Goal: Task Accomplishment & Management: Manage account settings

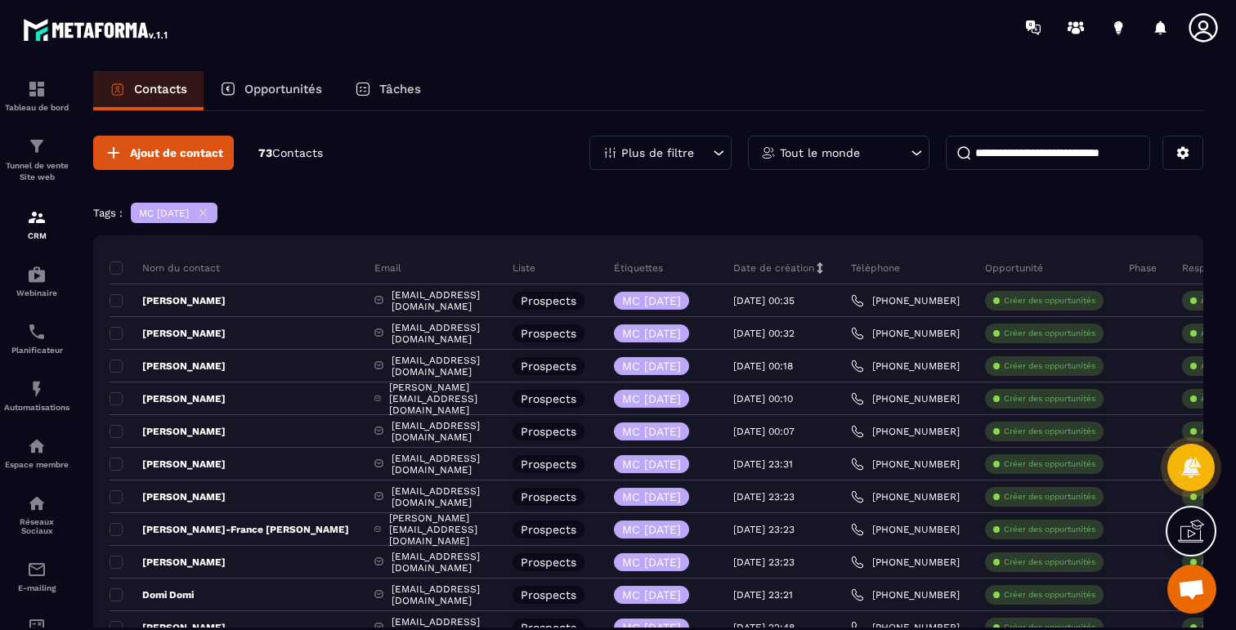
scroll to position [974, 0]
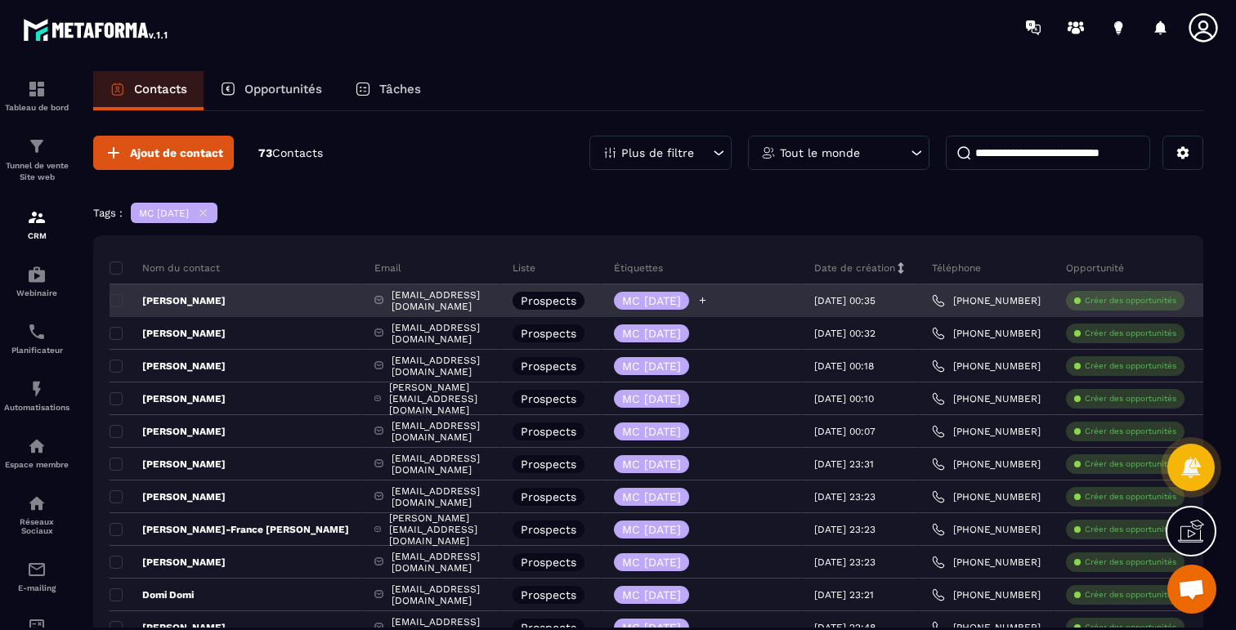
click at [706, 300] on icon at bounding box center [703, 301] width 7 height 7
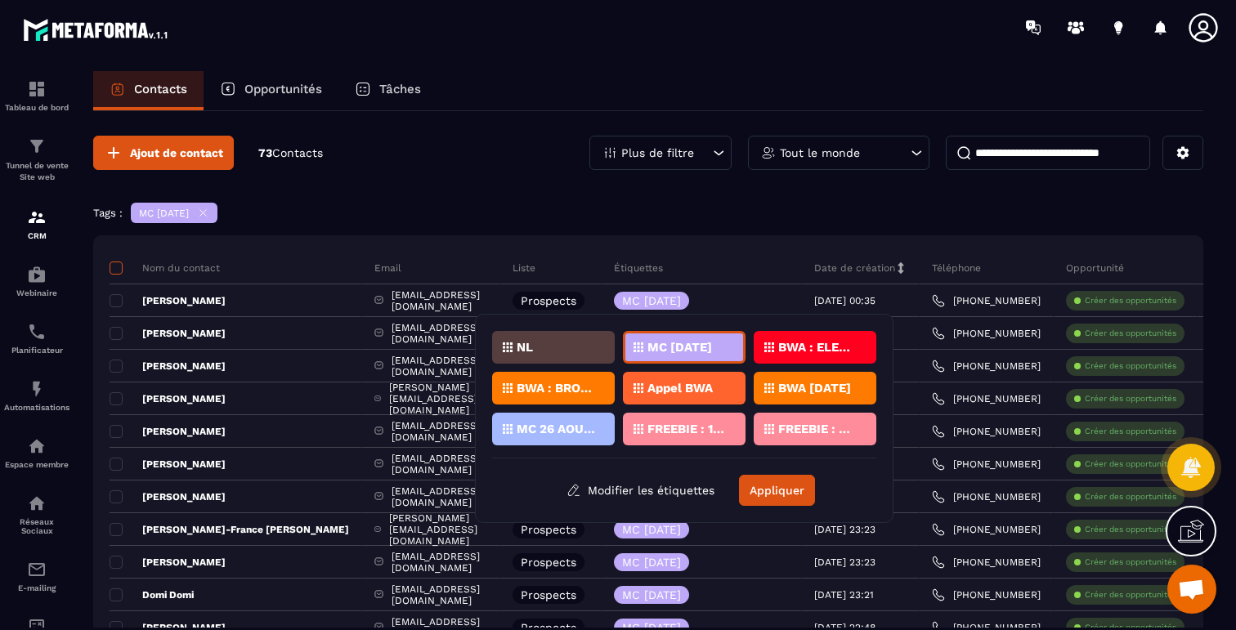
click at [115, 271] on span at bounding box center [116, 268] width 13 height 13
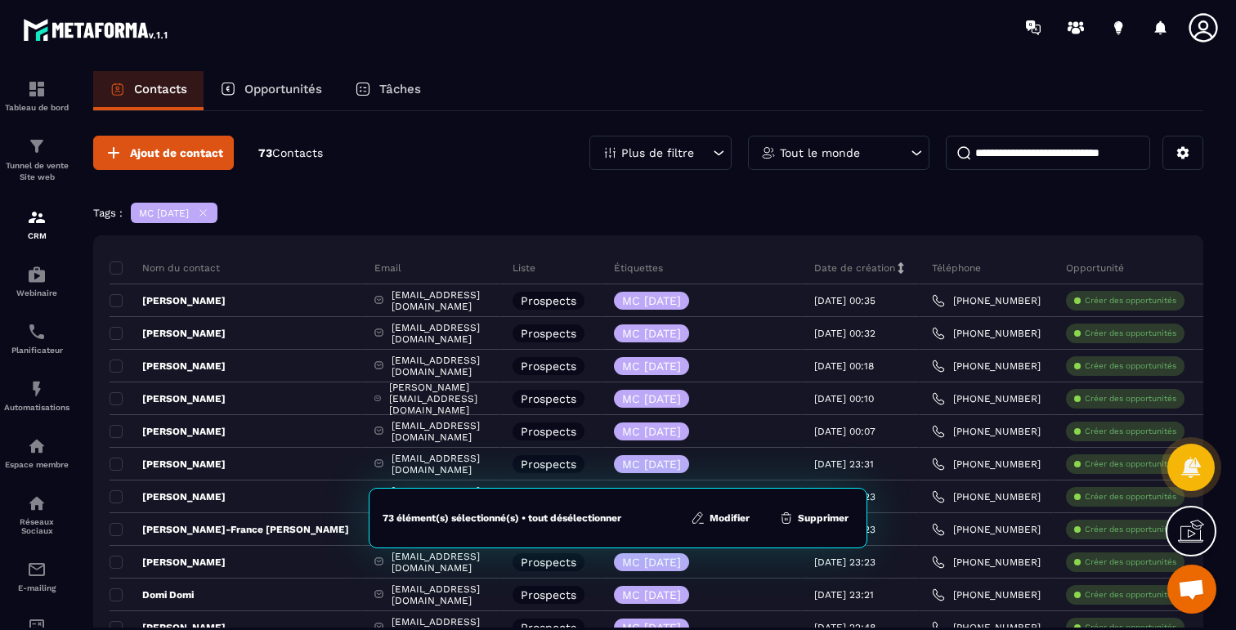
click at [728, 524] on button "Modifier" at bounding box center [720, 518] width 69 height 16
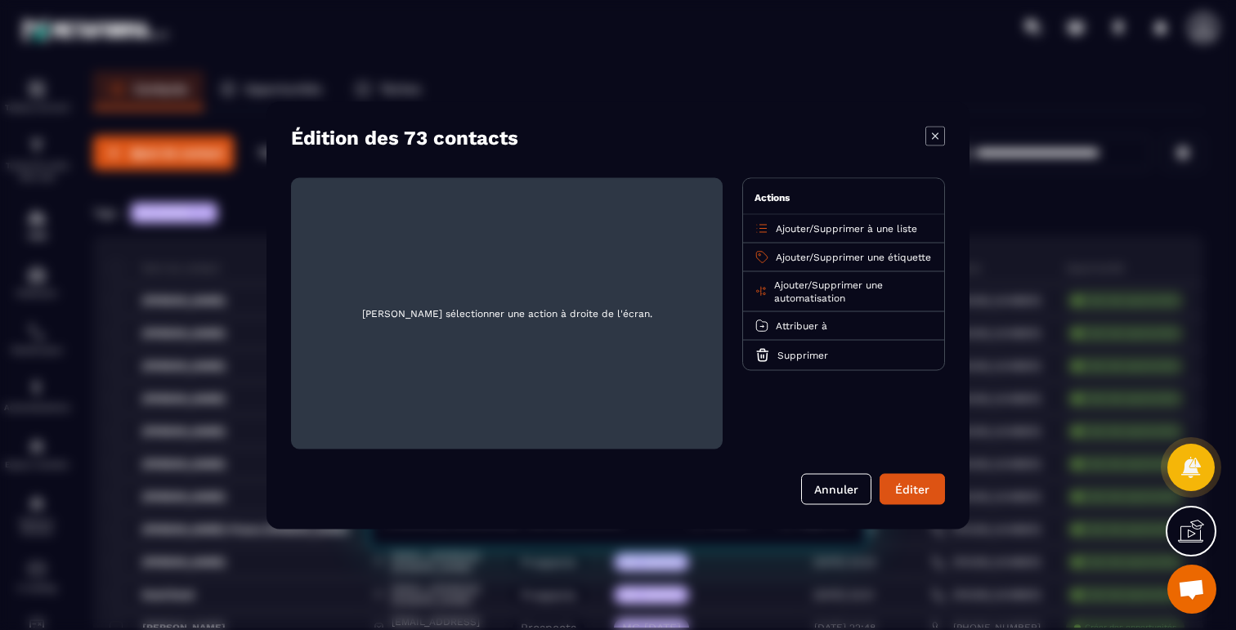
click at [834, 256] on span "Supprimer une étiquette" at bounding box center [872, 256] width 118 height 11
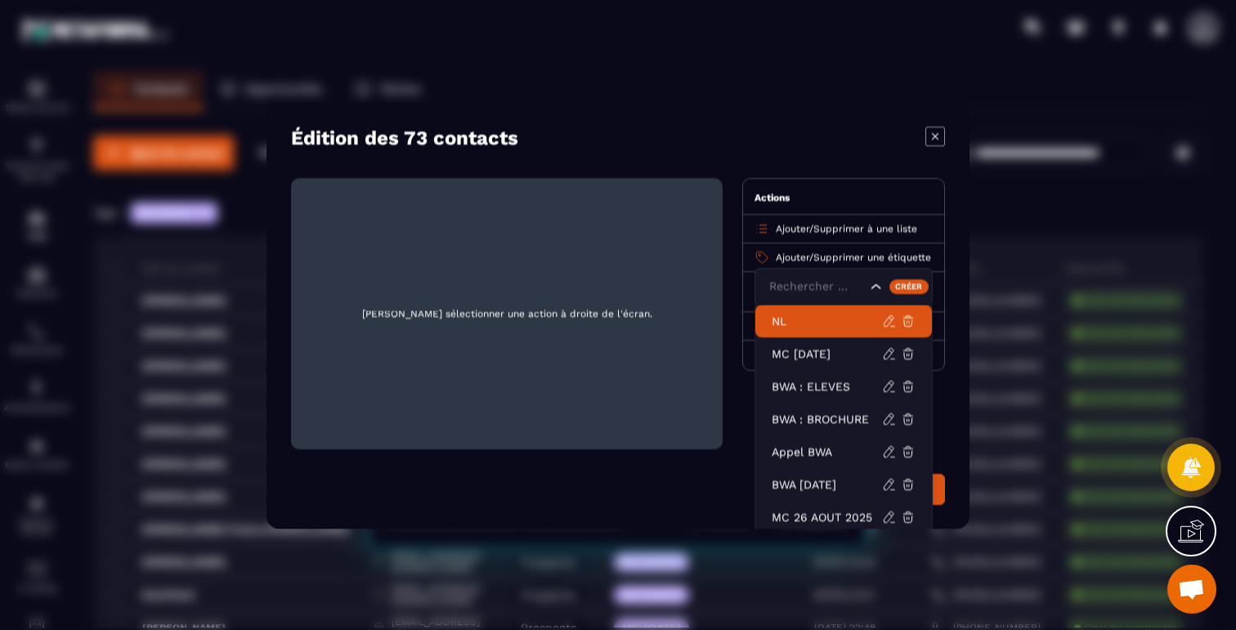
click at [825, 219] on div "Ajouter / Supprimer à une liste" at bounding box center [843, 228] width 201 height 29
click at [840, 227] on span "Supprimer à une liste" at bounding box center [865, 227] width 104 height 11
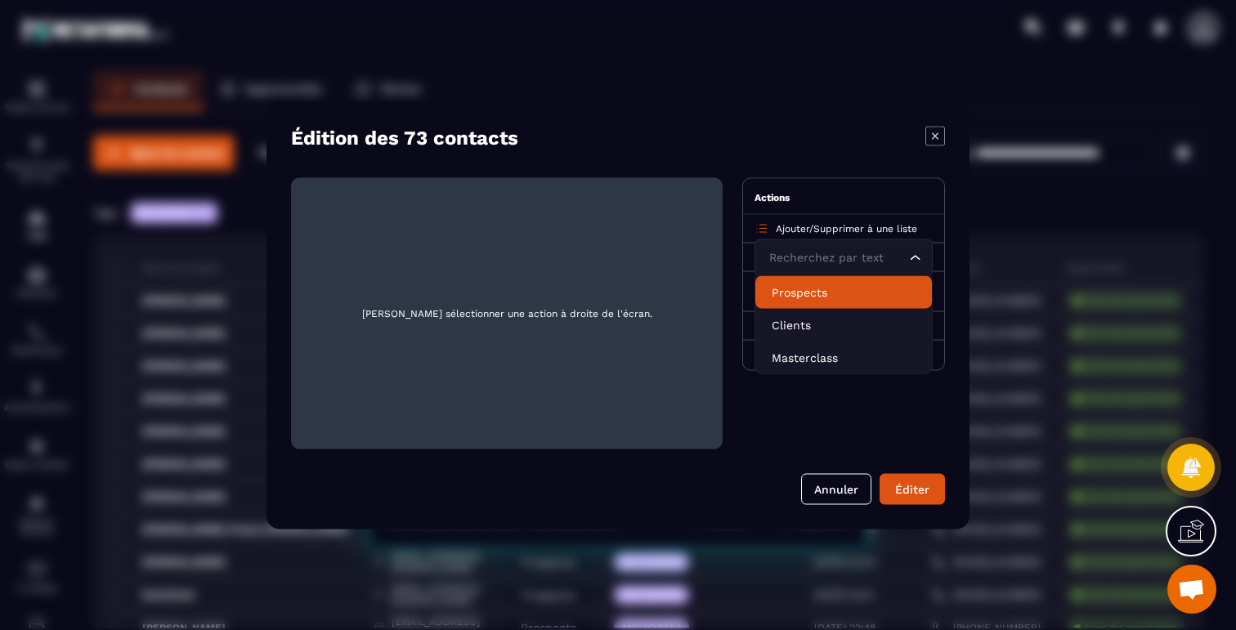
click at [831, 195] on div "Actions" at bounding box center [843, 196] width 201 height 36
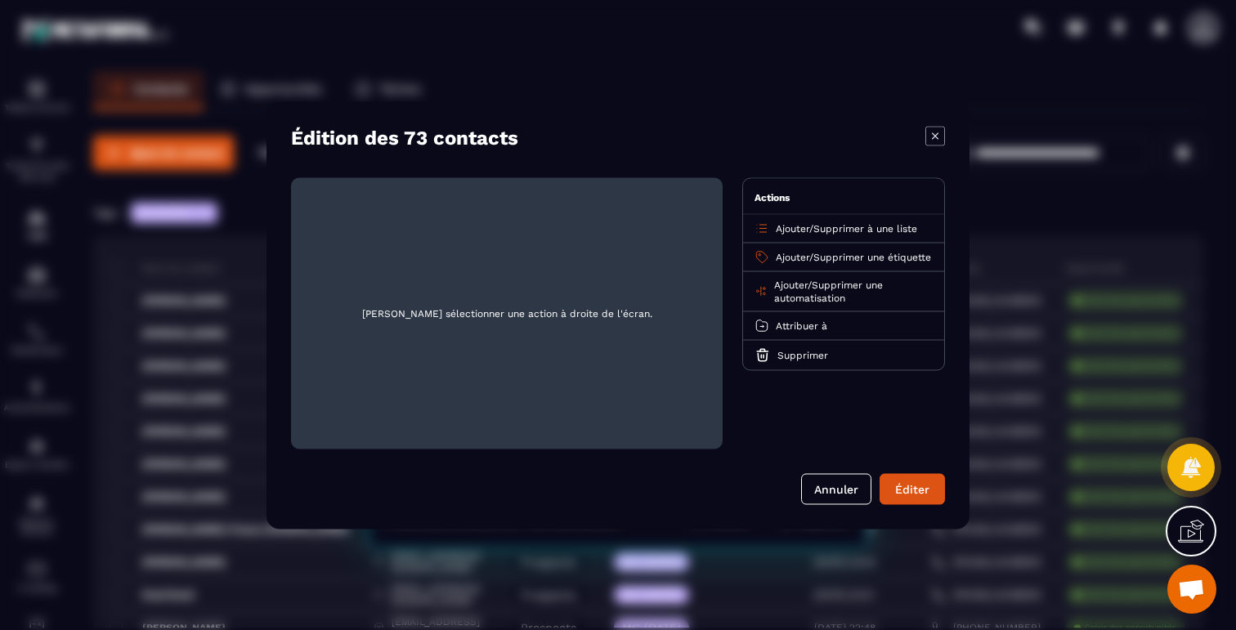
click at [844, 231] on span "Supprimer à une liste" at bounding box center [865, 227] width 104 height 11
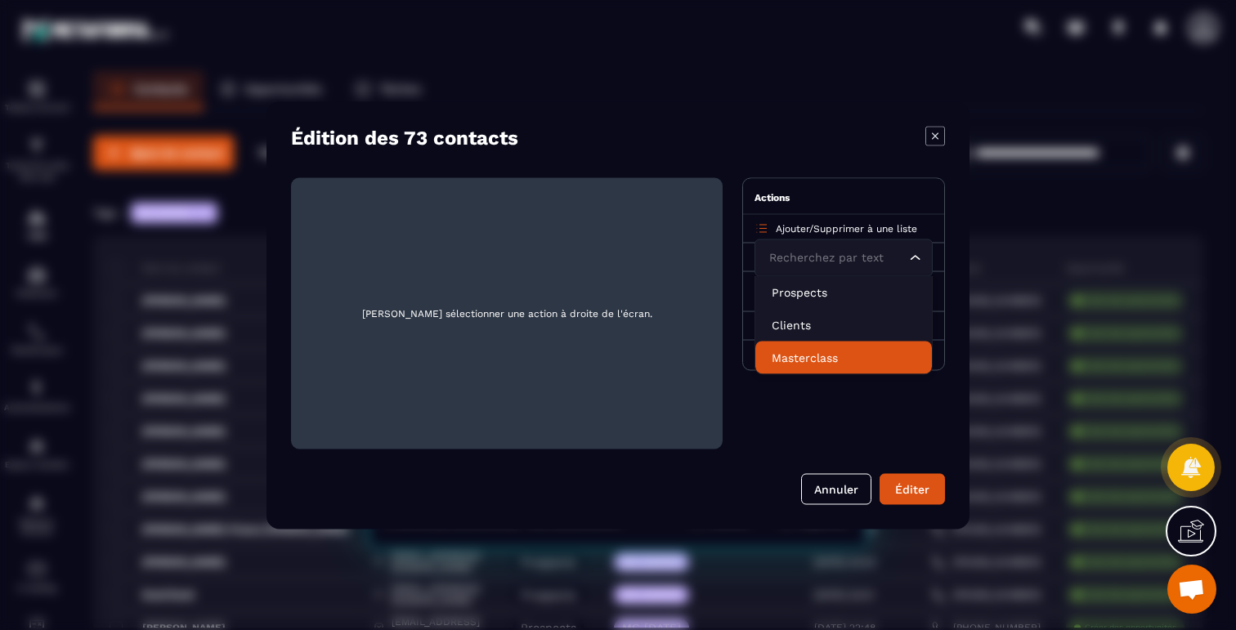
click at [806, 365] on p "Masterclass" at bounding box center [844, 357] width 144 height 16
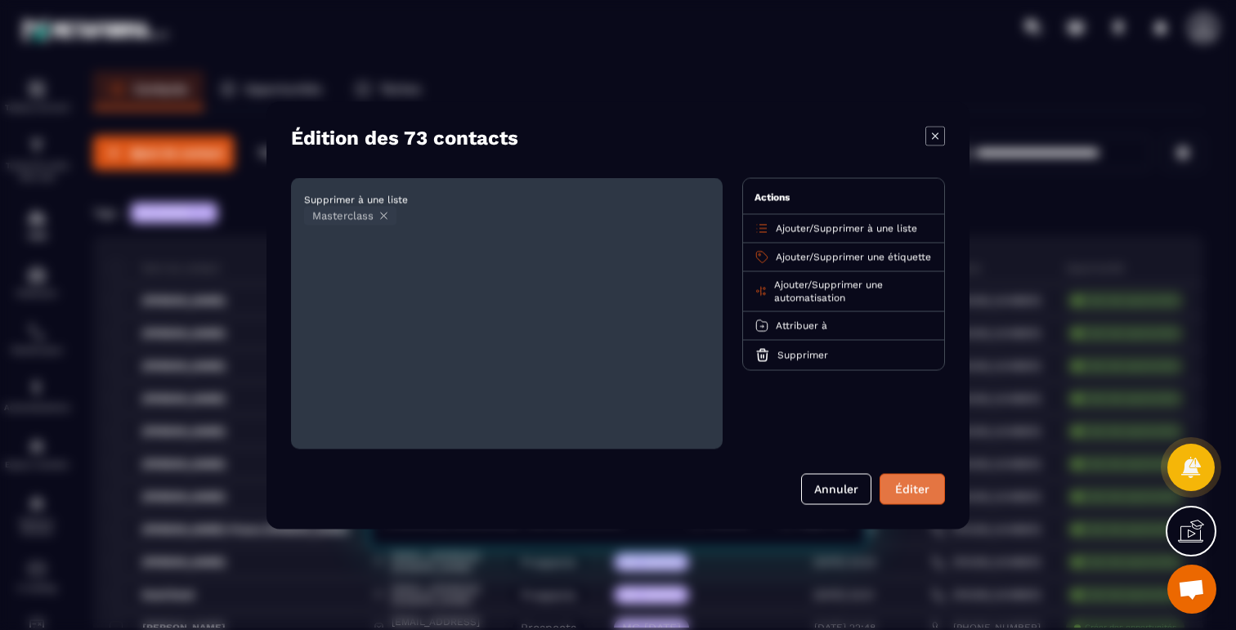
click at [908, 486] on button "Éditer" at bounding box center [912, 488] width 65 height 31
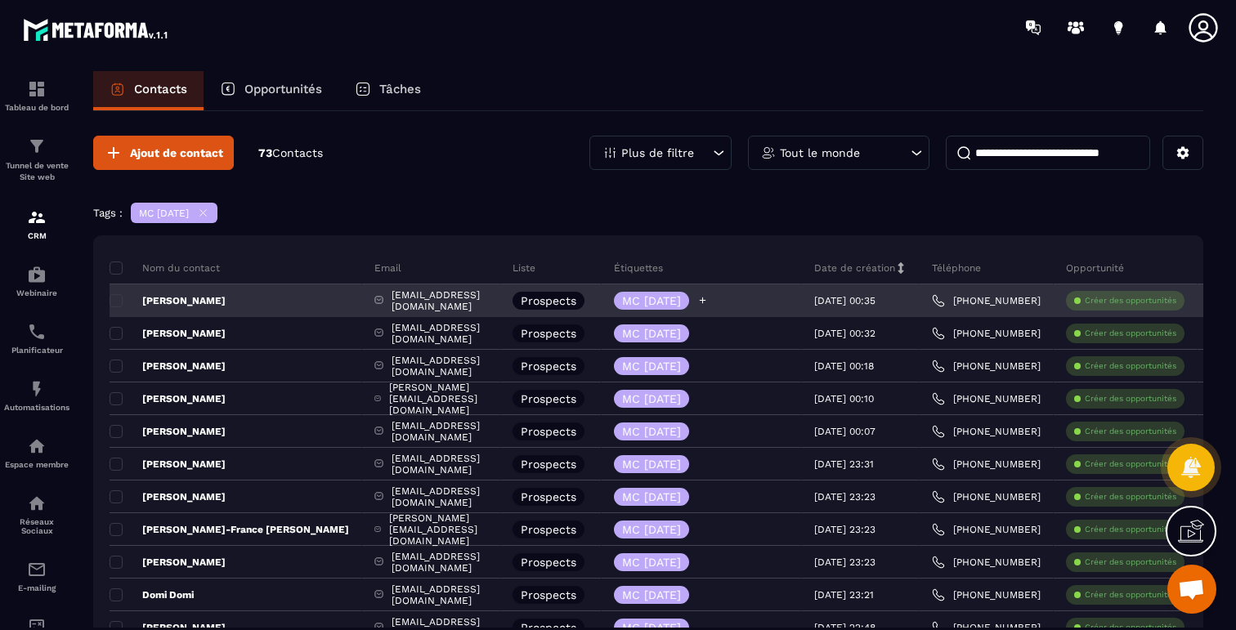
click at [708, 299] on icon at bounding box center [702, 300] width 11 height 11
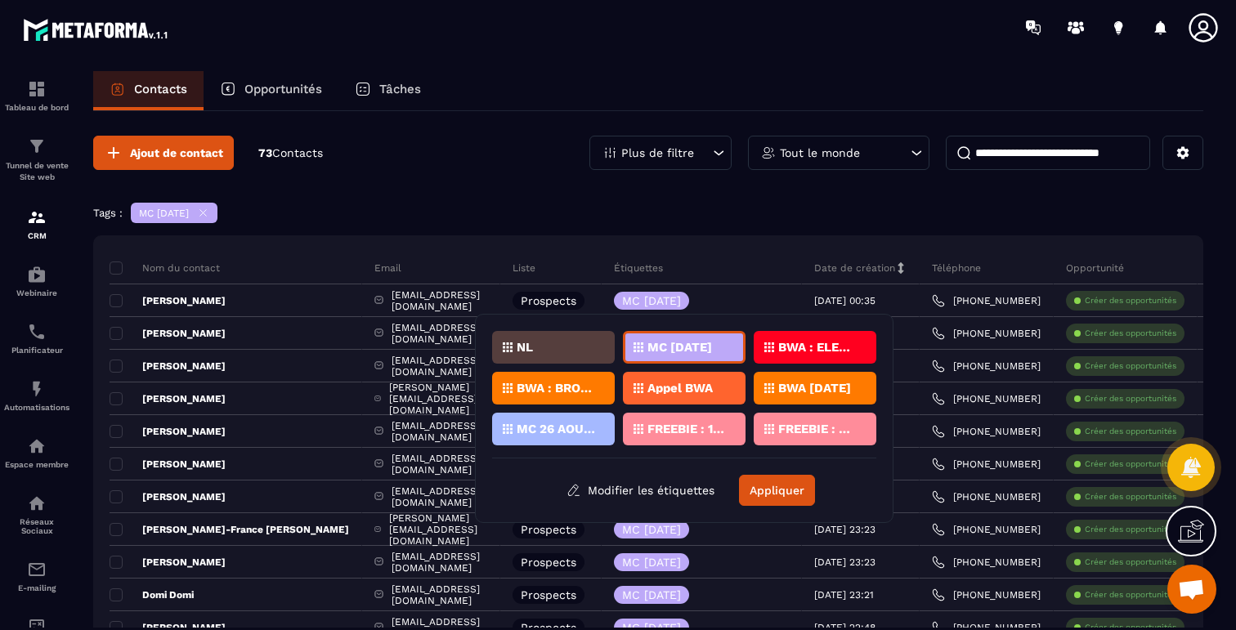
click at [566, 432] on p "MC 26 AOUT 2025" at bounding box center [556, 428] width 79 height 11
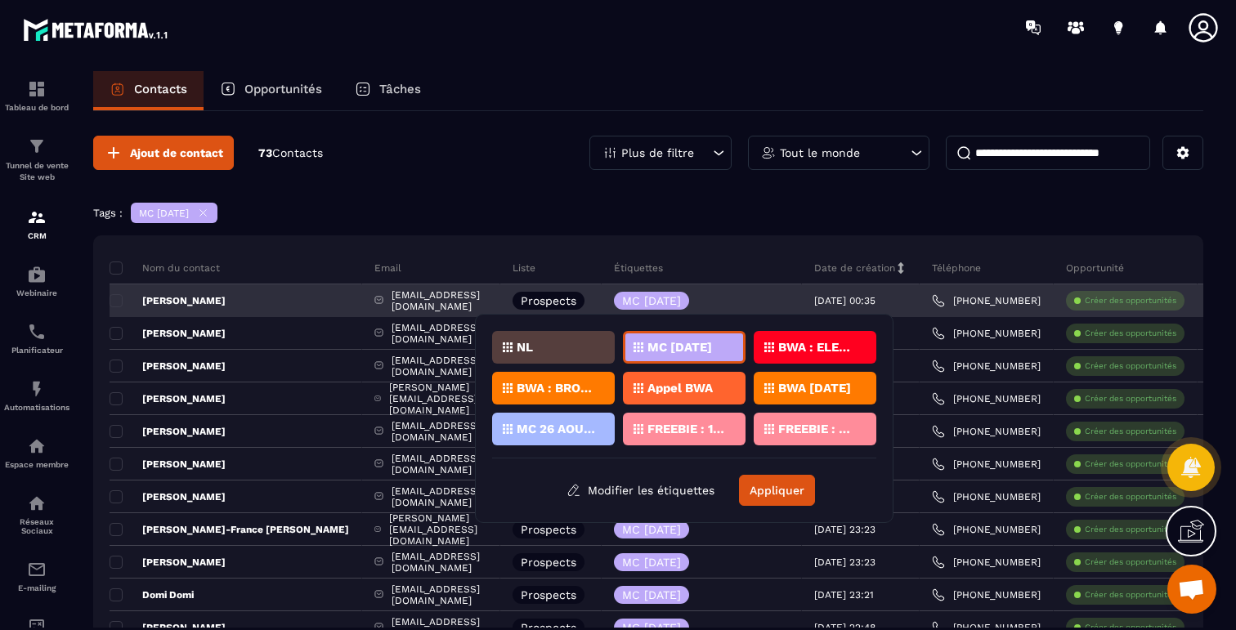
click at [540, 293] on div "Prospects" at bounding box center [549, 301] width 72 height 18
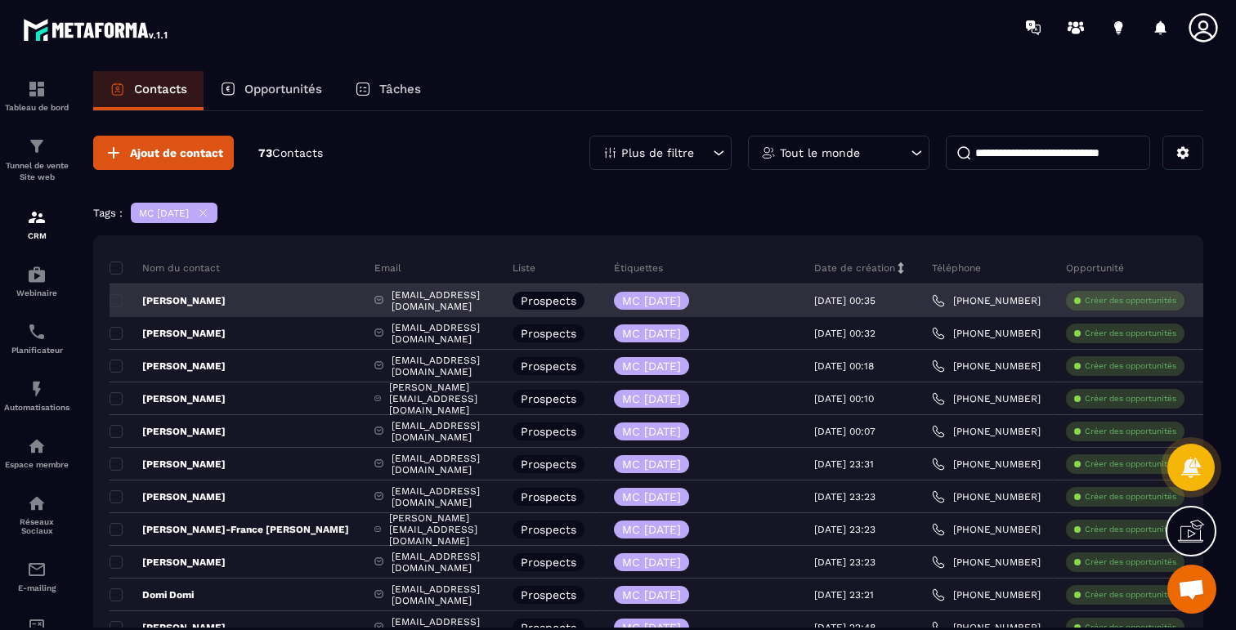
click at [544, 316] on div "Prospects" at bounding box center [550, 300] width 101 height 33
click at [549, 310] on div "Prospects" at bounding box center [550, 300] width 101 height 33
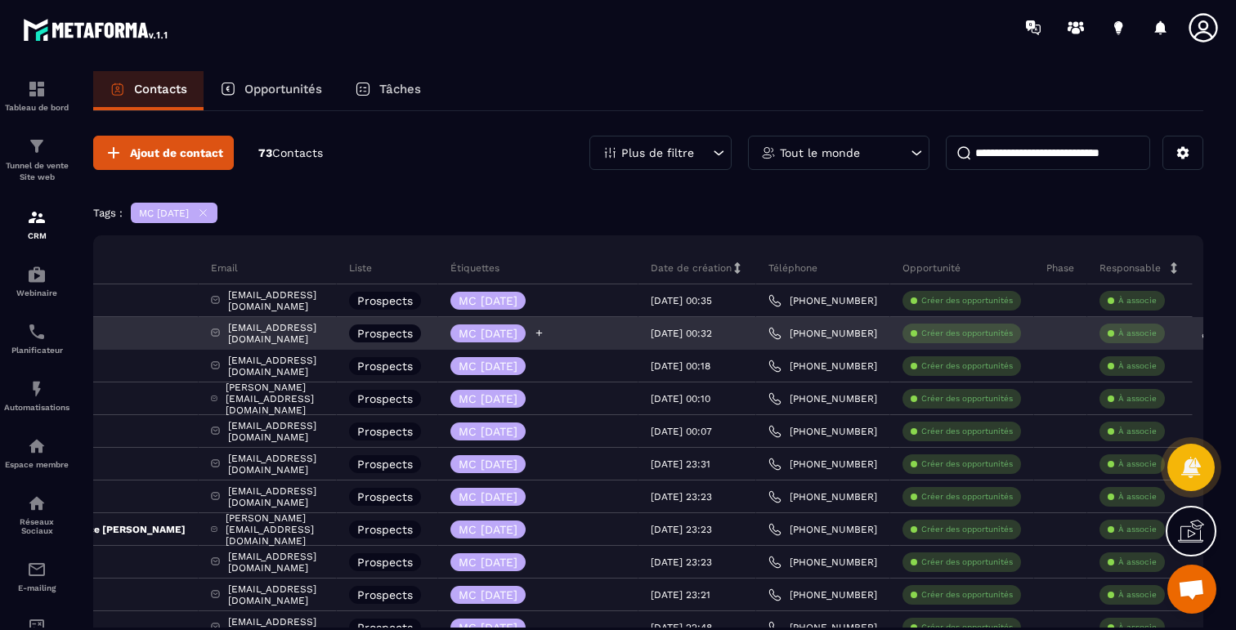
scroll to position [0, 0]
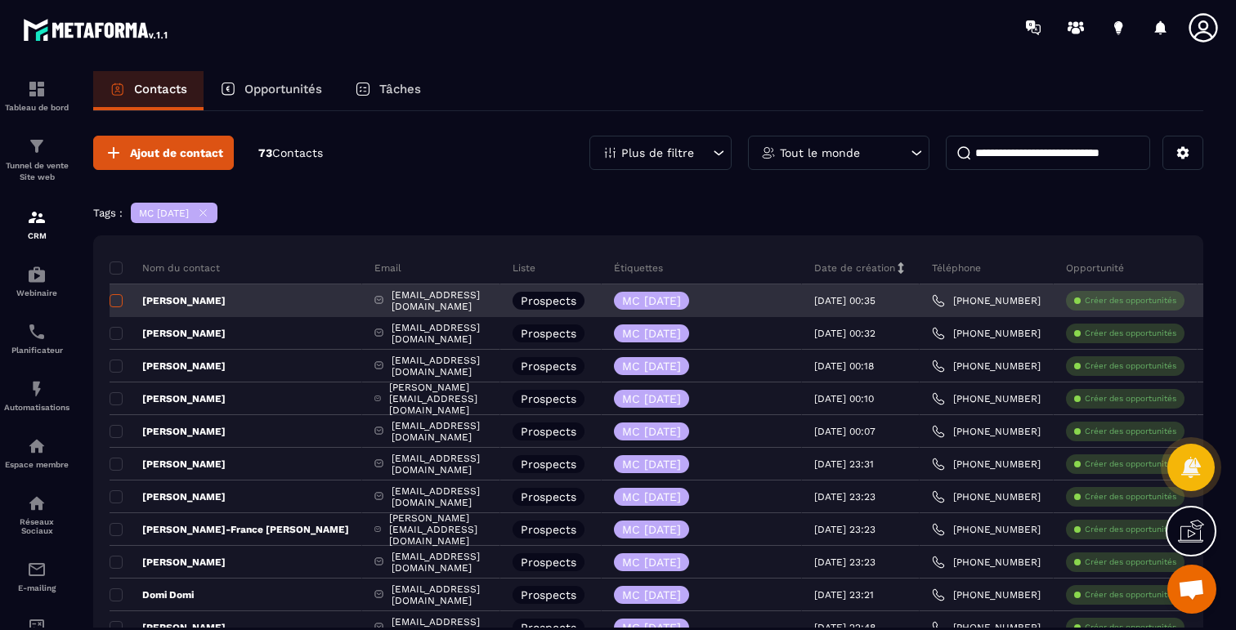
click at [119, 298] on span at bounding box center [116, 300] width 13 height 13
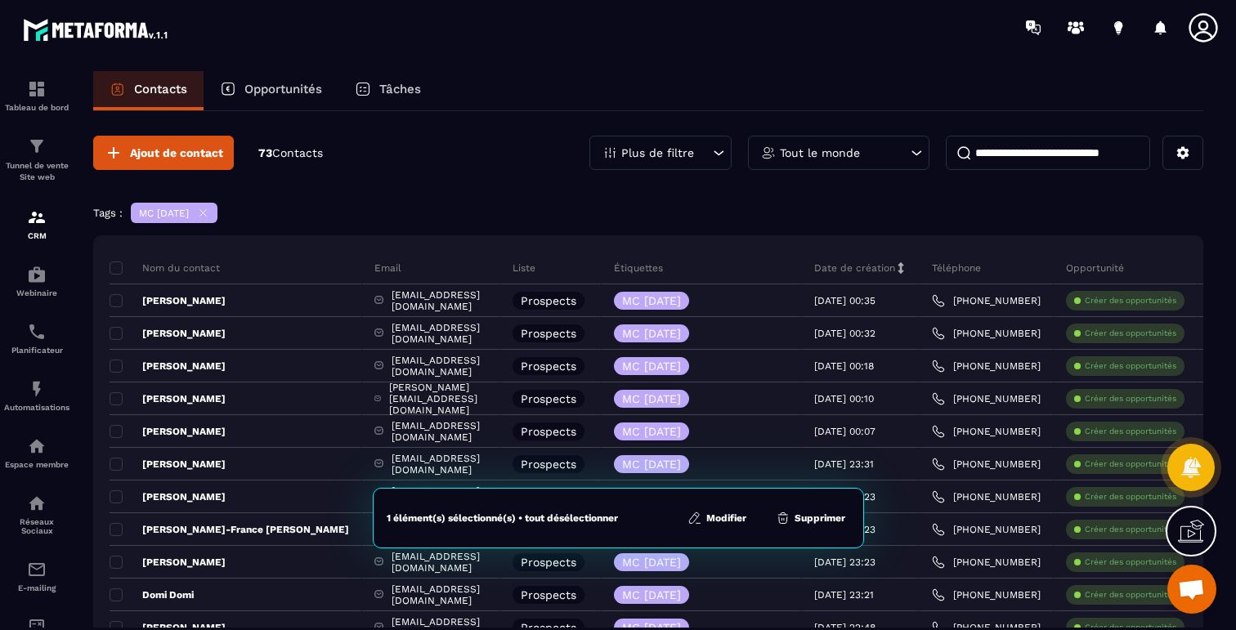
click at [712, 513] on button "Modifier" at bounding box center [717, 518] width 69 height 16
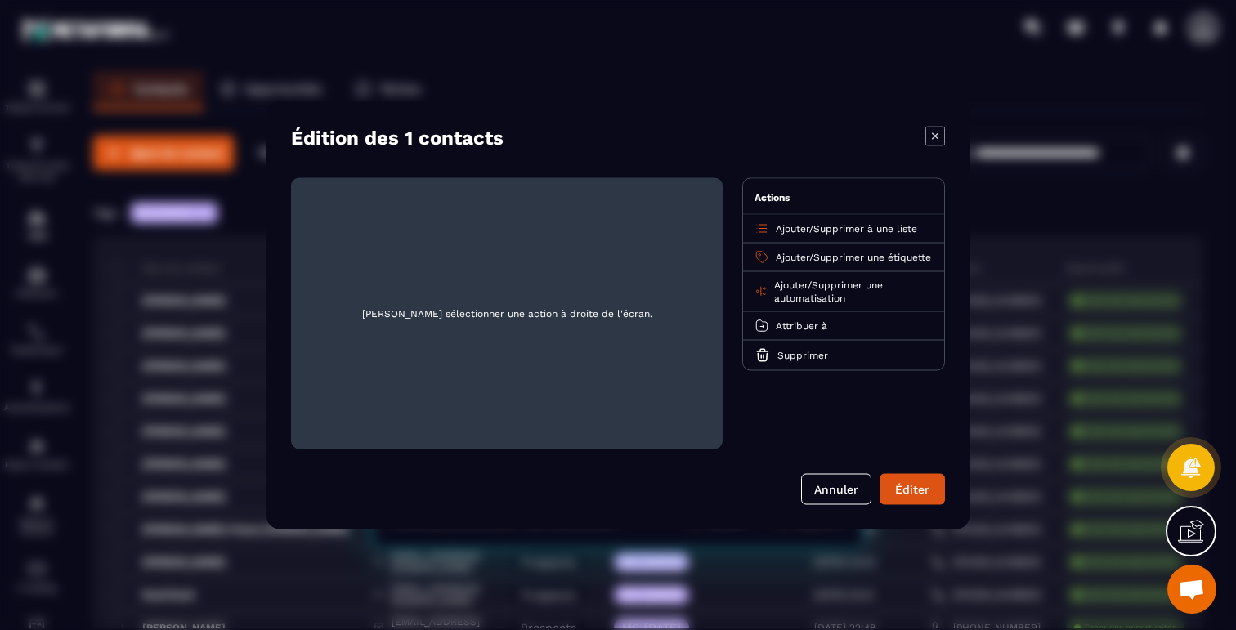
click at [846, 226] on span "Supprimer à une liste" at bounding box center [865, 227] width 104 height 11
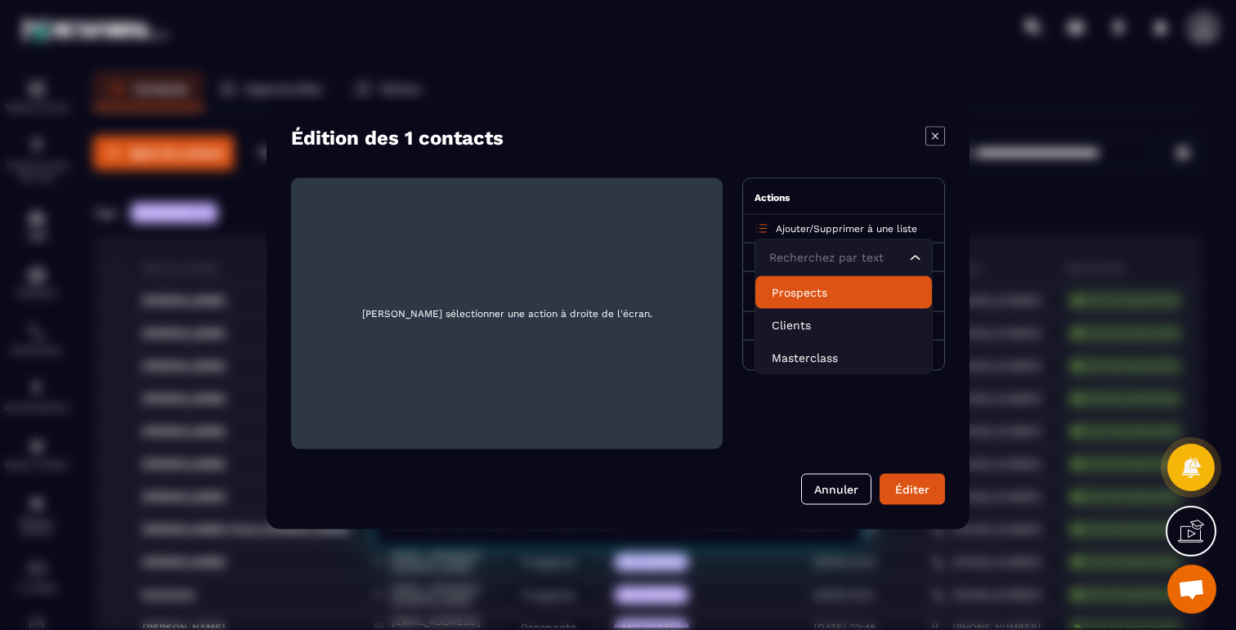
click at [809, 295] on p "Prospects" at bounding box center [844, 292] width 144 height 16
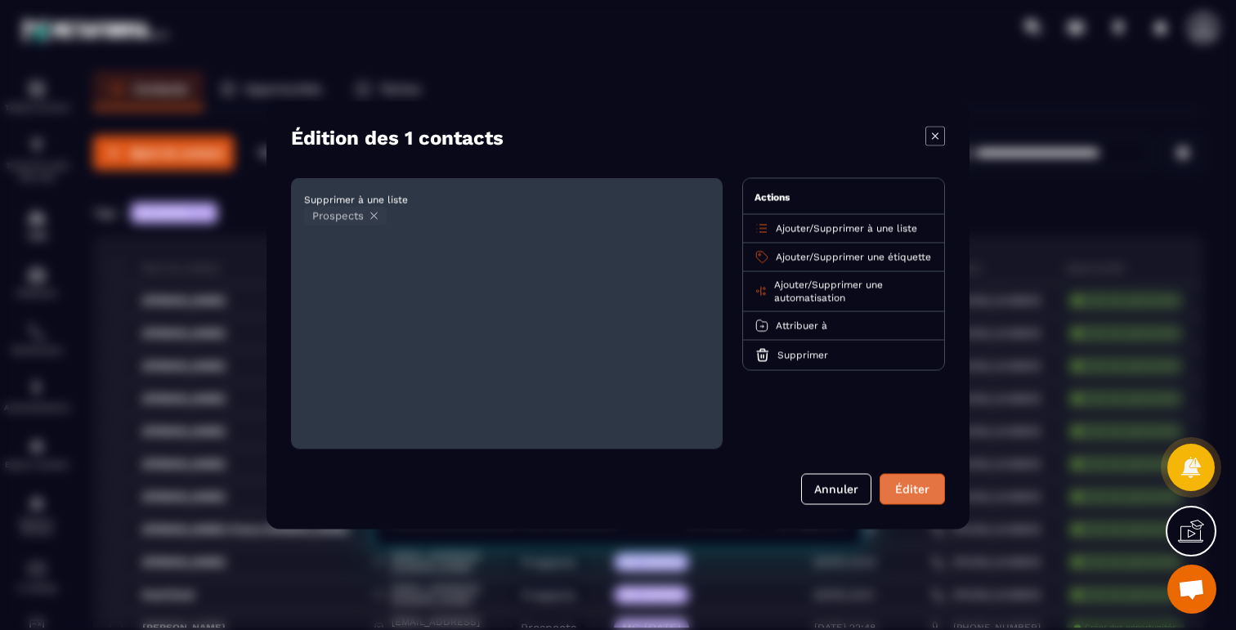
click at [905, 495] on button "Éditer" at bounding box center [912, 488] width 65 height 31
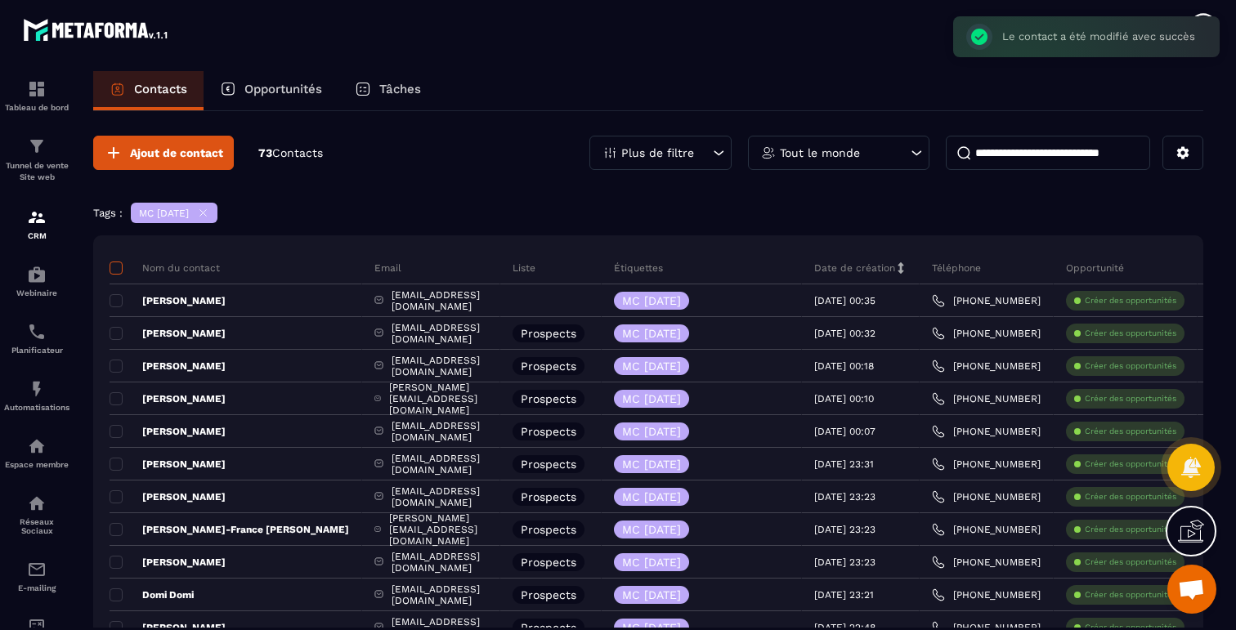
click at [119, 266] on span at bounding box center [116, 268] width 13 height 13
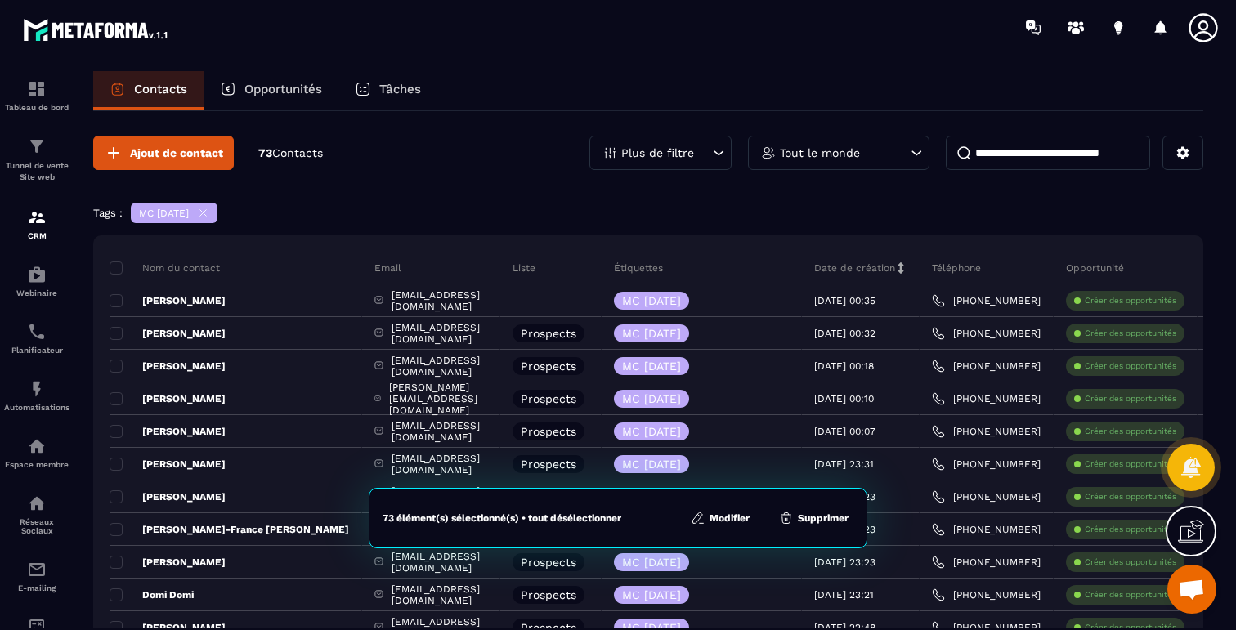
click at [706, 515] on icon at bounding box center [698, 518] width 15 height 15
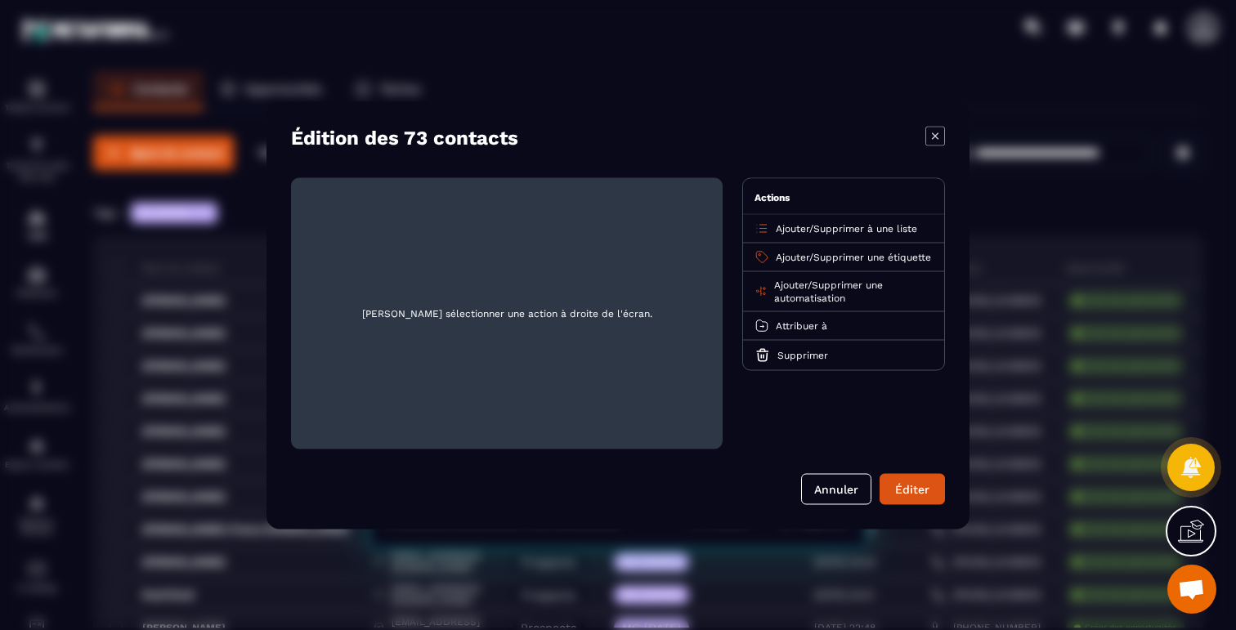
click at [813, 262] on span "Supprimer une étiquette" at bounding box center [872, 256] width 118 height 11
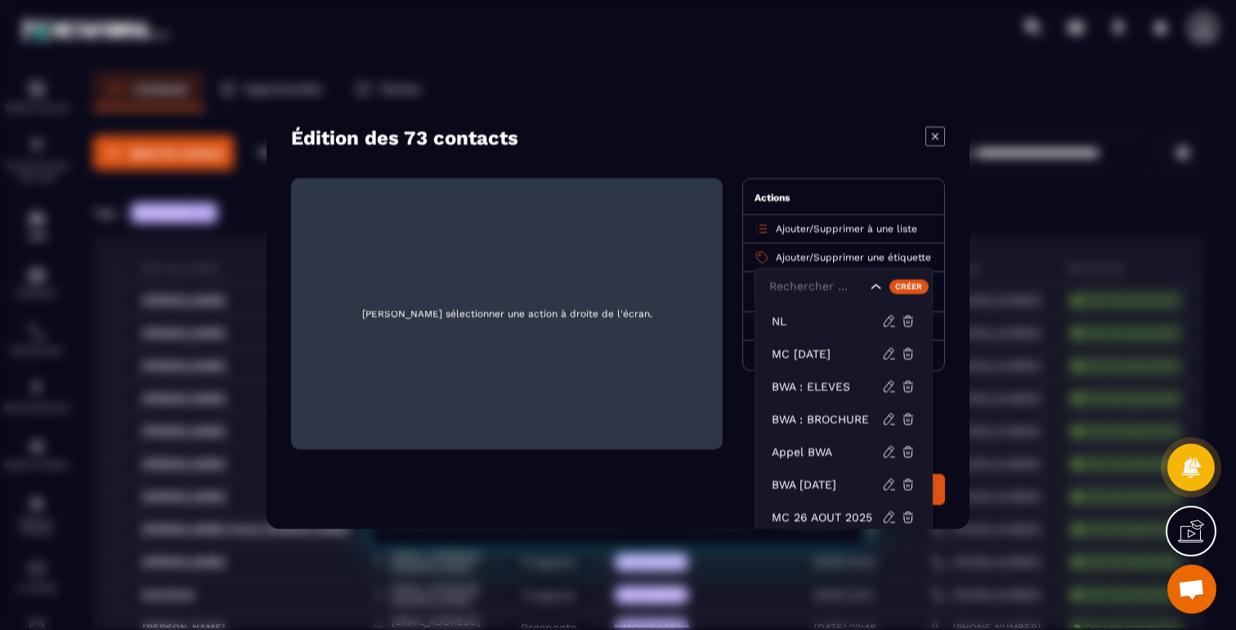
click at [797, 225] on span "Ajouter" at bounding box center [793, 227] width 34 height 11
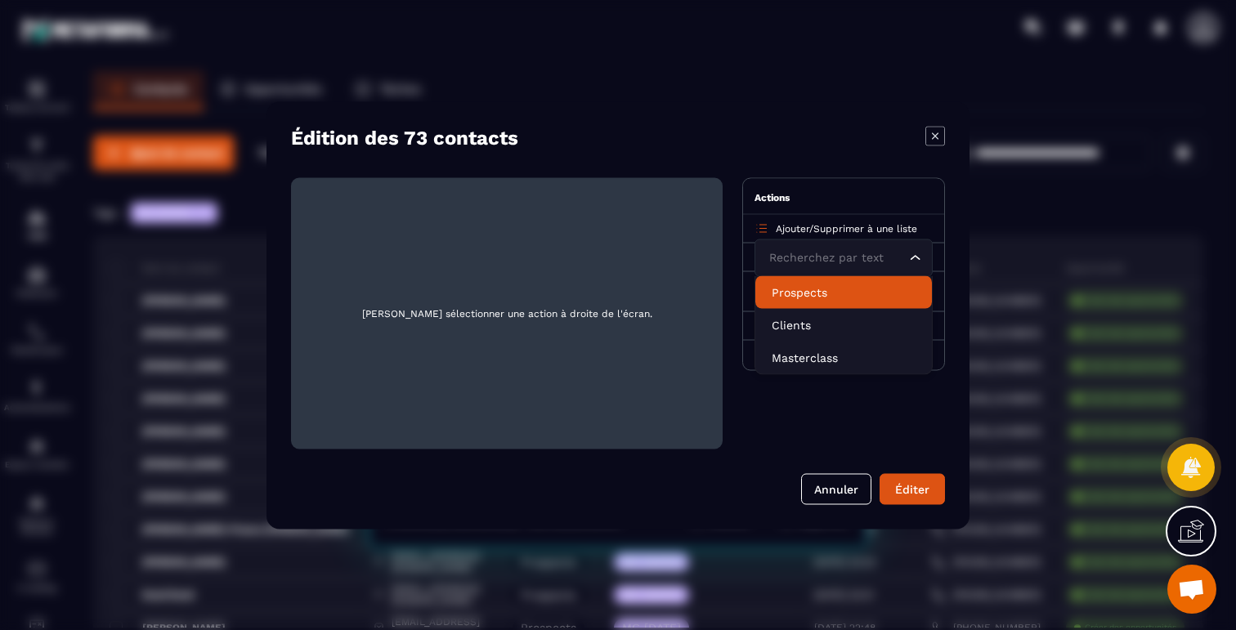
click at [800, 293] on p "Prospects" at bounding box center [844, 292] width 144 height 16
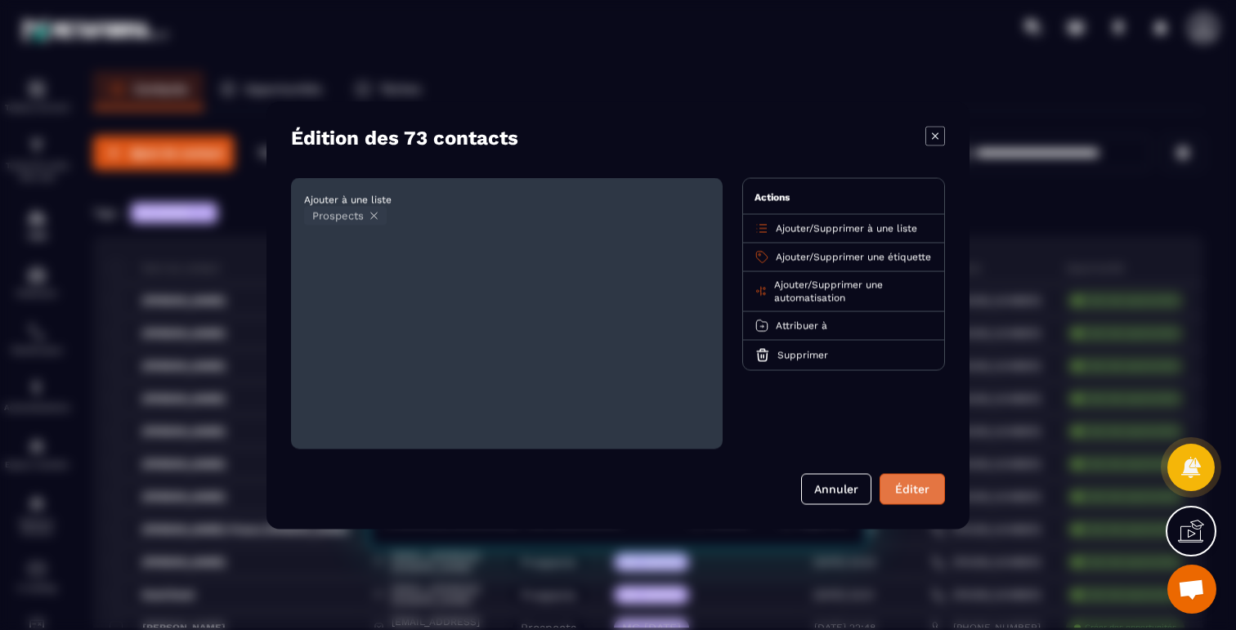
click at [911, 491] on button "Éditer" at bounding box center [912, 488] width 65 height 31
